Goal: Task Accomplishment & Management: Complete application form

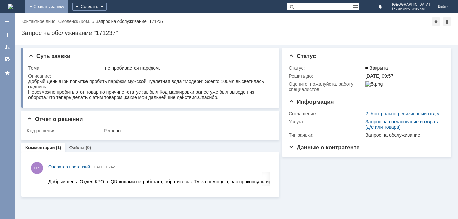
click at [68, 4] on link "+ Создать заявку" at bounding box center [46, 6] width 43 height 13
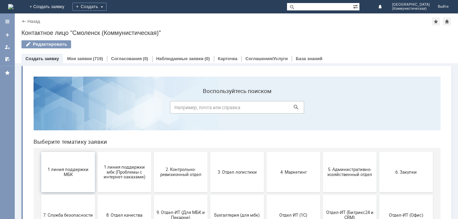
click at [65, 162] on button "1 линия поддержки МБК" at bounding box center [68, 172] width 54 height 40
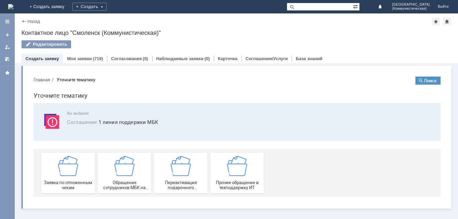
click at [65, 162] on img at bounding box center [68, 166] width 20 height 20
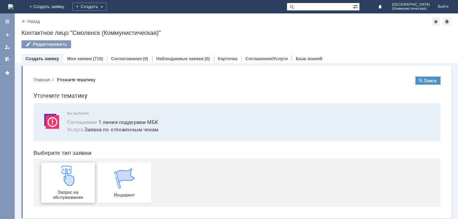
click at [62, 183] on img at bounding box center [68, 175] width 20 height 20
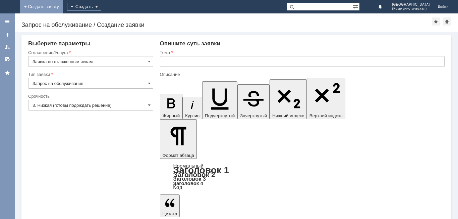
click at [63, 6] on link "+ Создать заявку" at bounding box center [41, 6] width 43 height 13
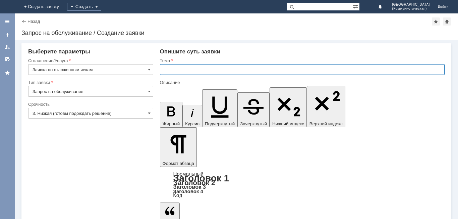
click at [165, 70] on input "text" at bounding box center [302, 69] width 285 height 11
type input "удалить отложенные чеки"
